Goal: Transaction & Acquisition: Purchase product/service

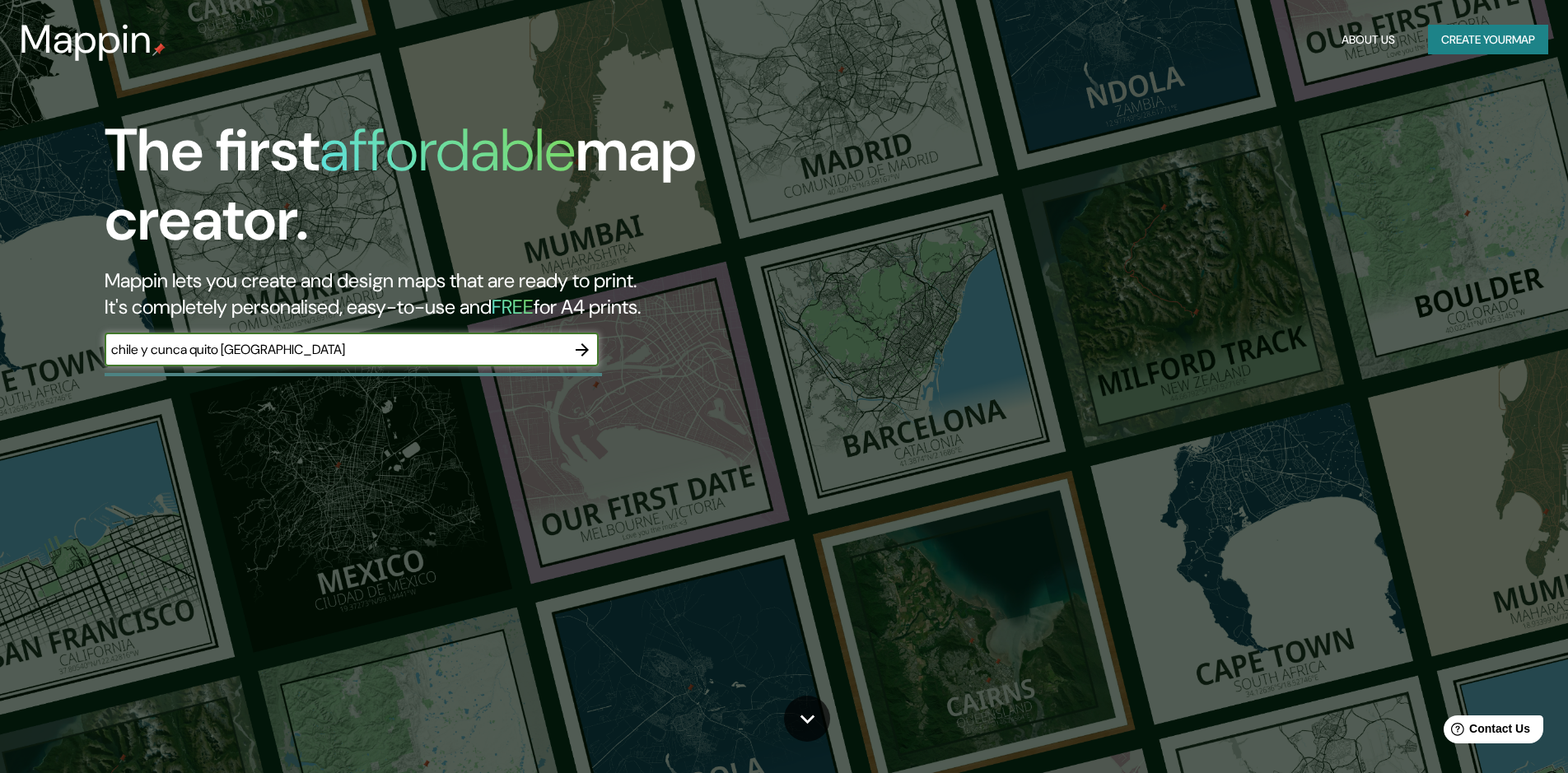
type input "chile y cunca quito ecuador"
click at [582, 343] on icon "button" at bounding box center [582, 350] width 13 height 13
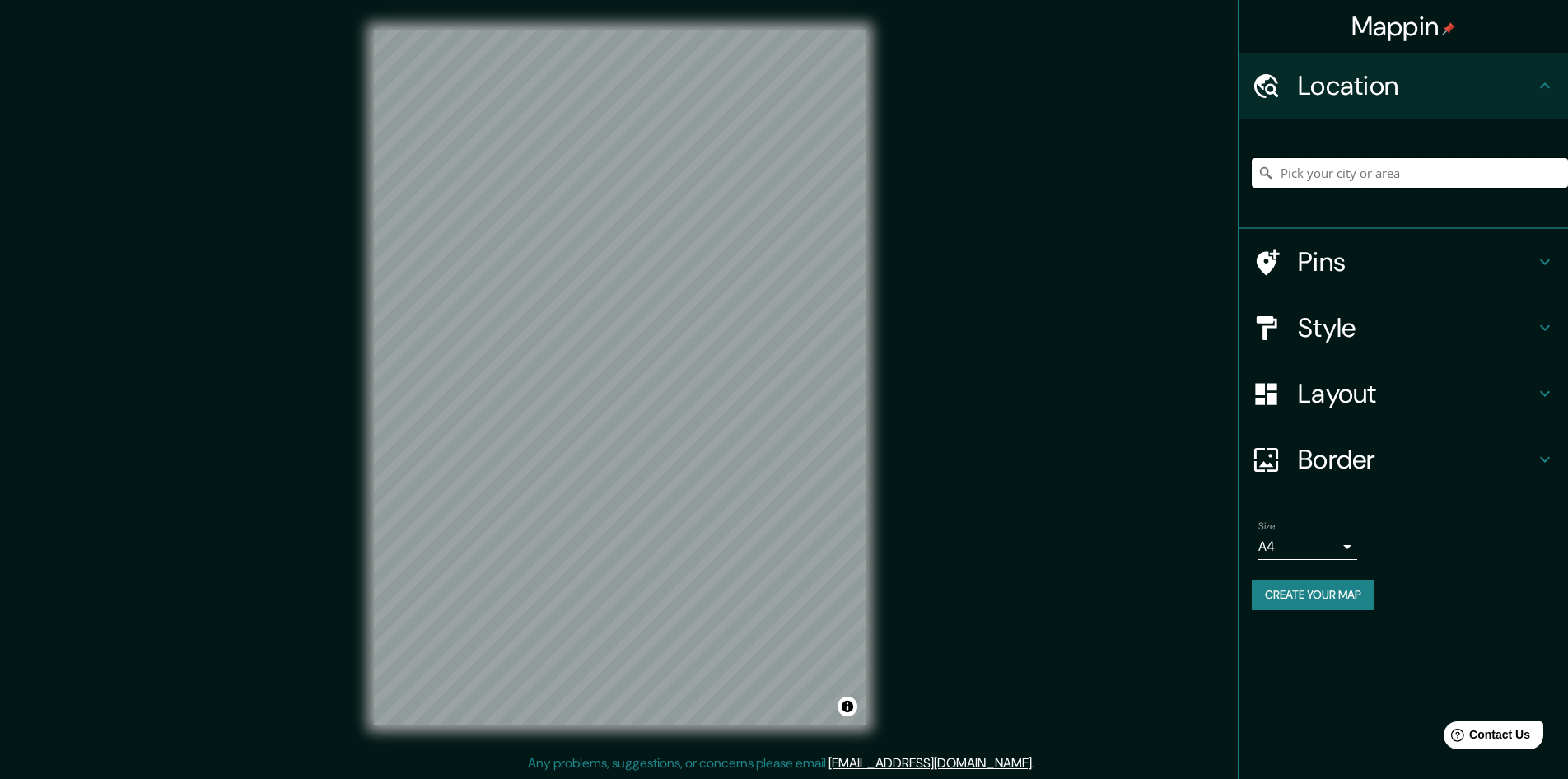
click at [1386, 168] on input "Pick your city or area" at bounding box center [1410, 173] width 316 height 29
type input "Quito, Pichincha, Ecuador"
